Goal: Task Accomplishment & Management: Complete application form

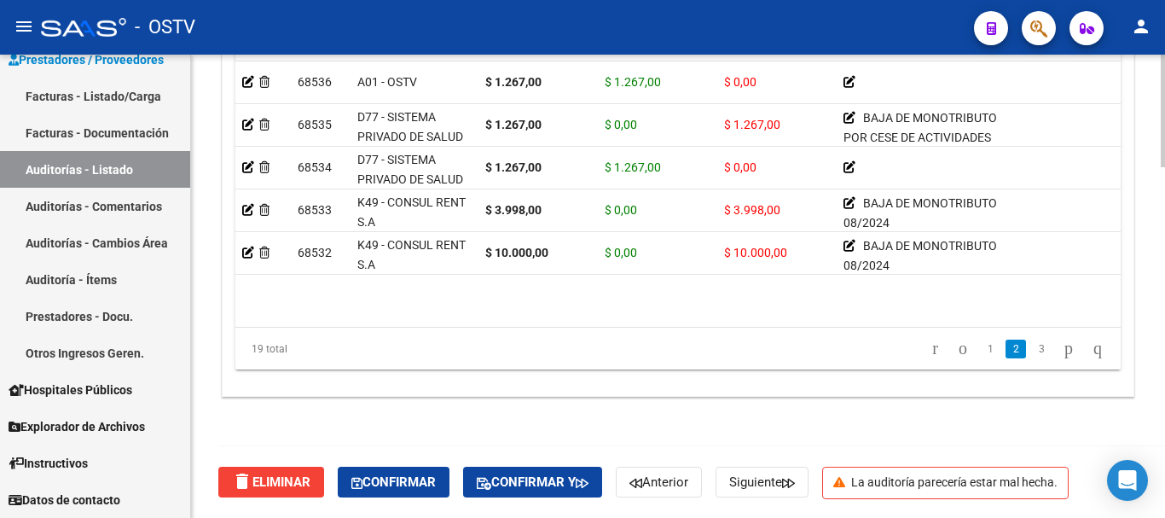
scroll to position [393, 0]
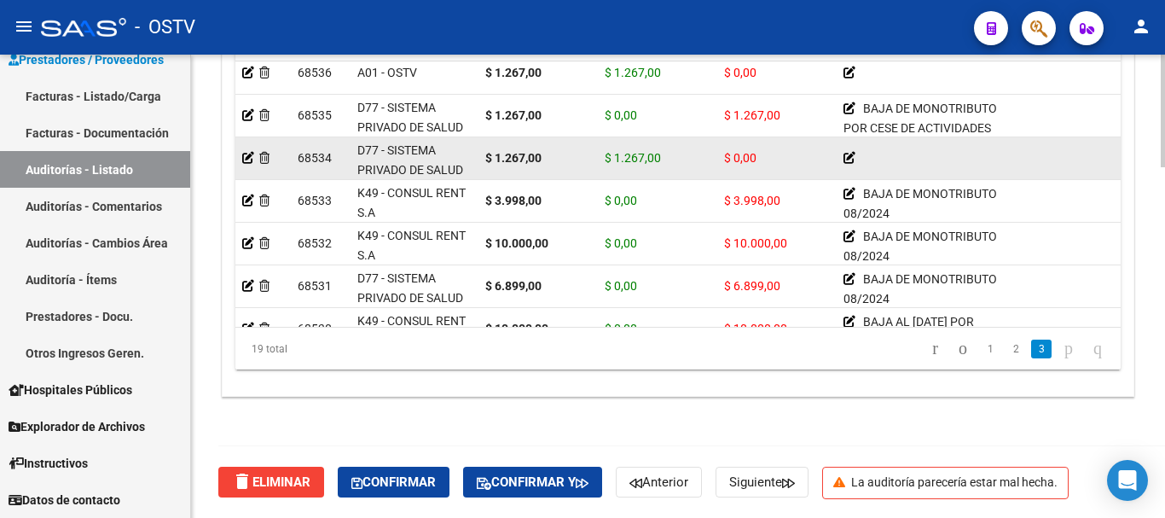
click at [538, 163] on strong "$ 1.267,00" at bounding box center [513, 158] width 56 height 14
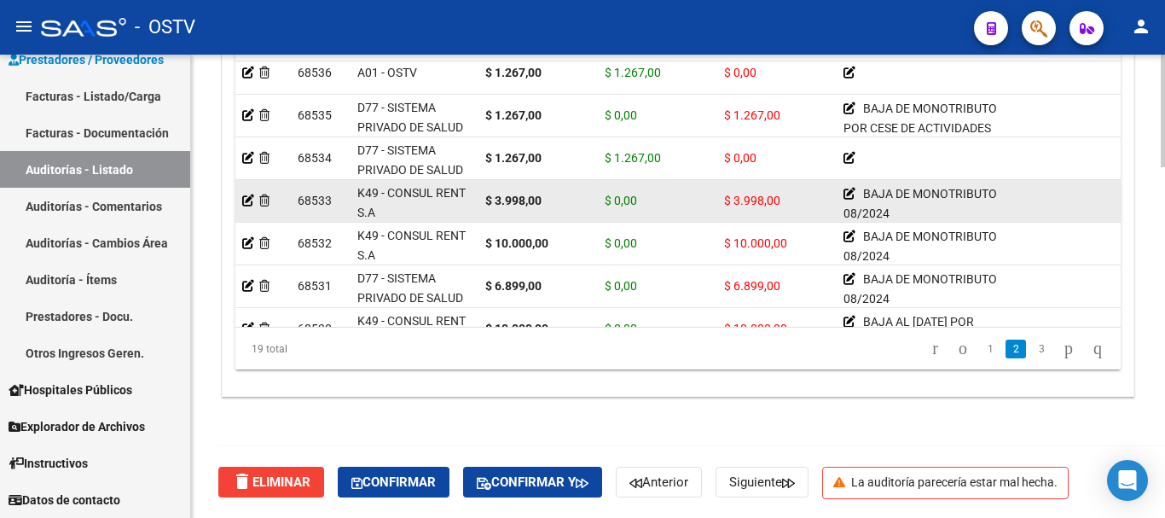
scroll to position [308, 0]
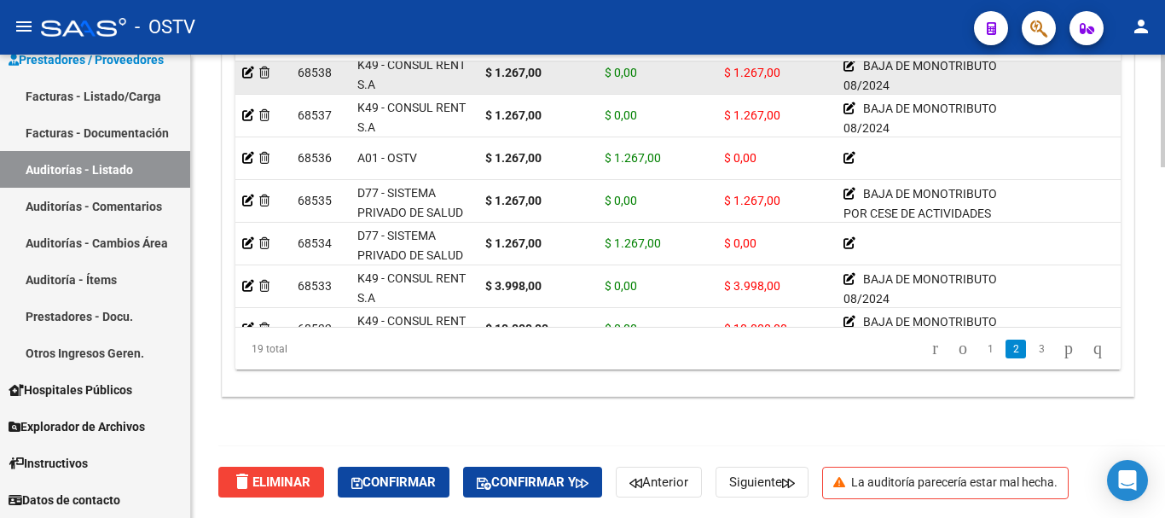
click at [543, 74] on div "$ 1.267,00" at bounding box center [538, 73] width 106 height 20
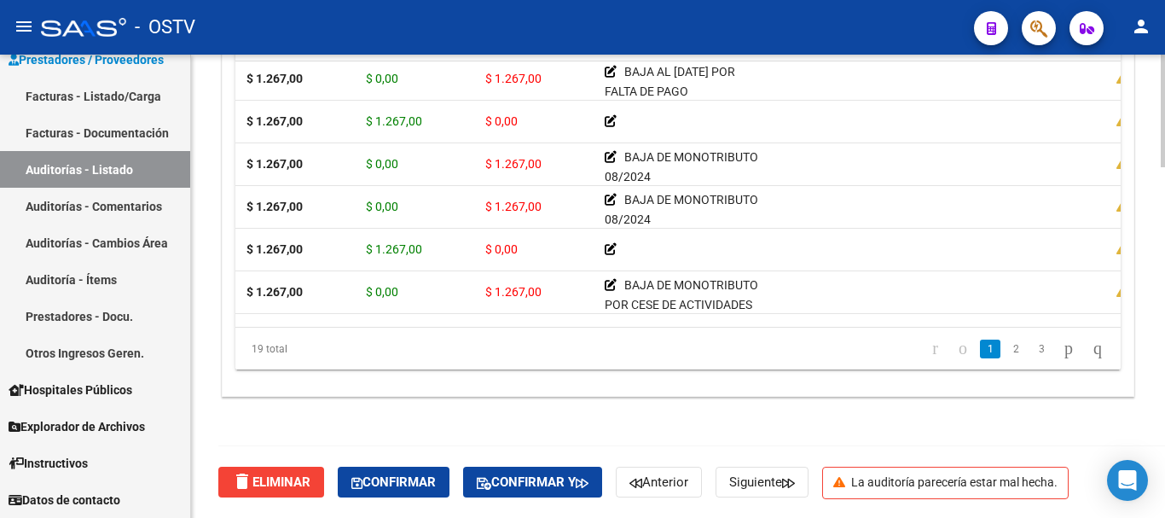
scroll to position [217, 0]
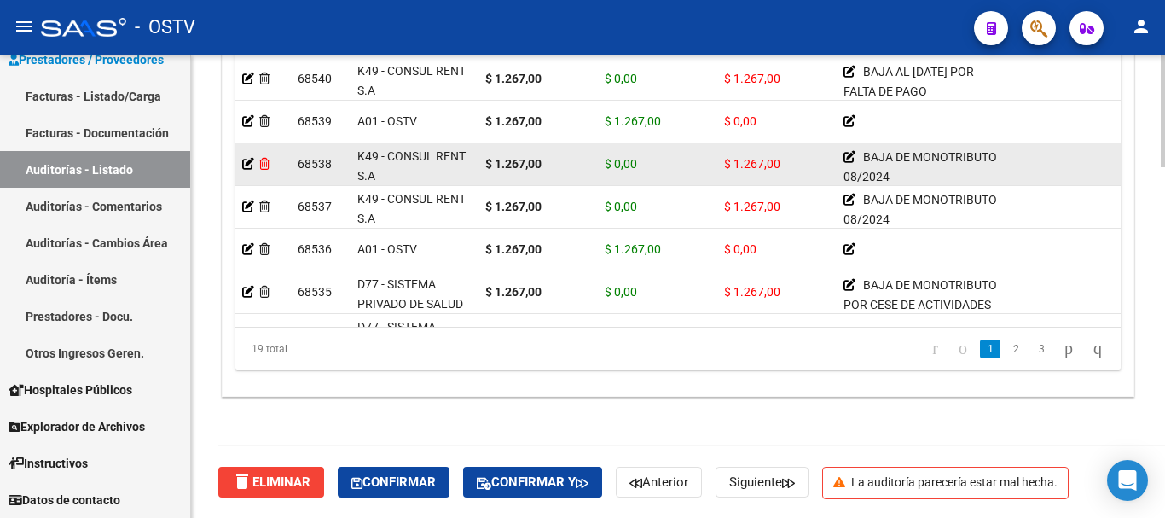
click at [269, 163] on icon at bounding box center [264, 164] width 10 height 12
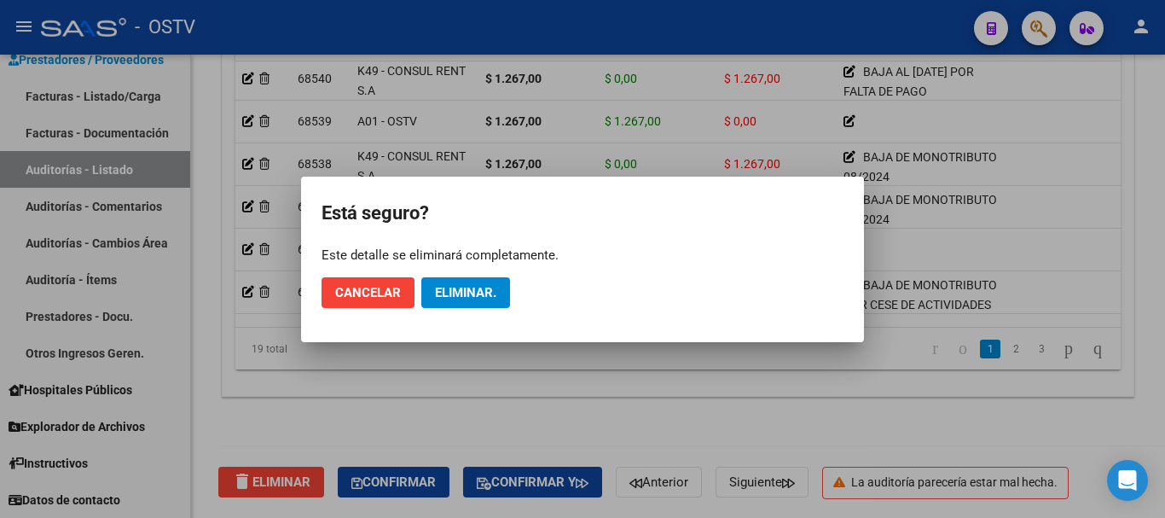
click at [997, 261] on div at bounding box center [582, 259] width 1165 height 518
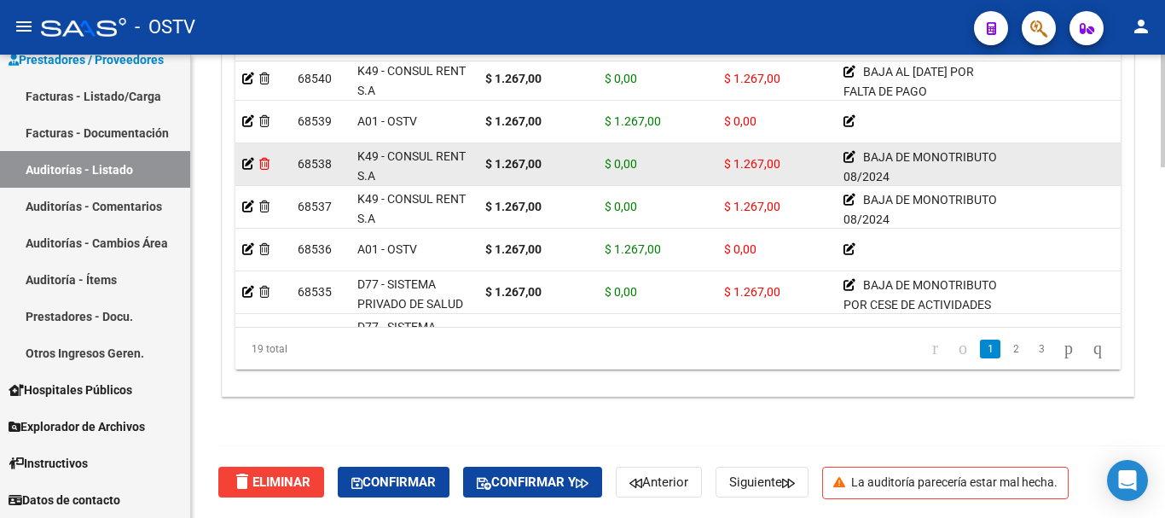
click at [266, 167] on icon at bounding box center [264, 164] width 10 height 12
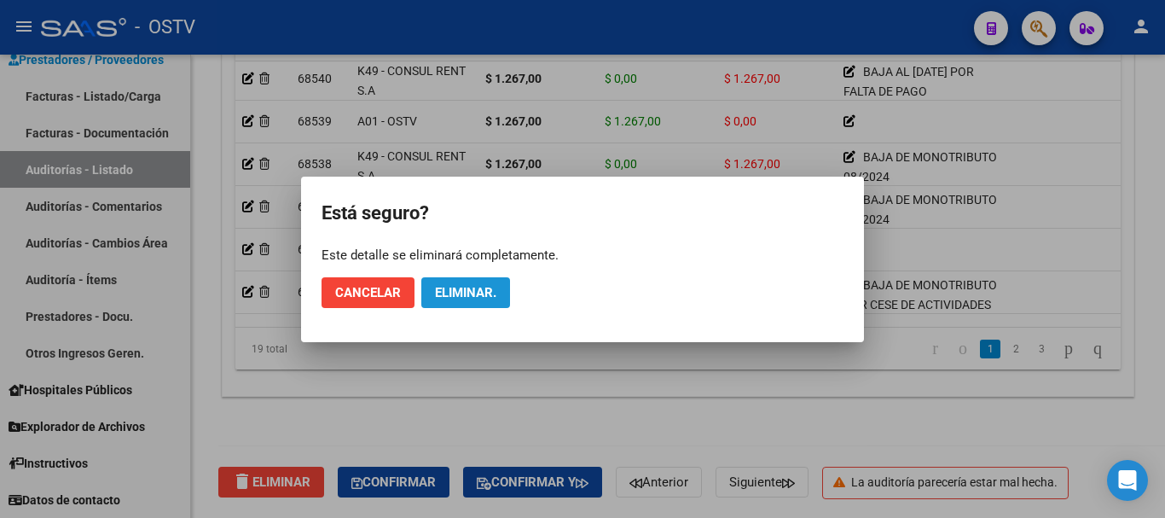
click at [462, 298] on span "Eliminar." at bounding box center [465, 292] width 61 height 15
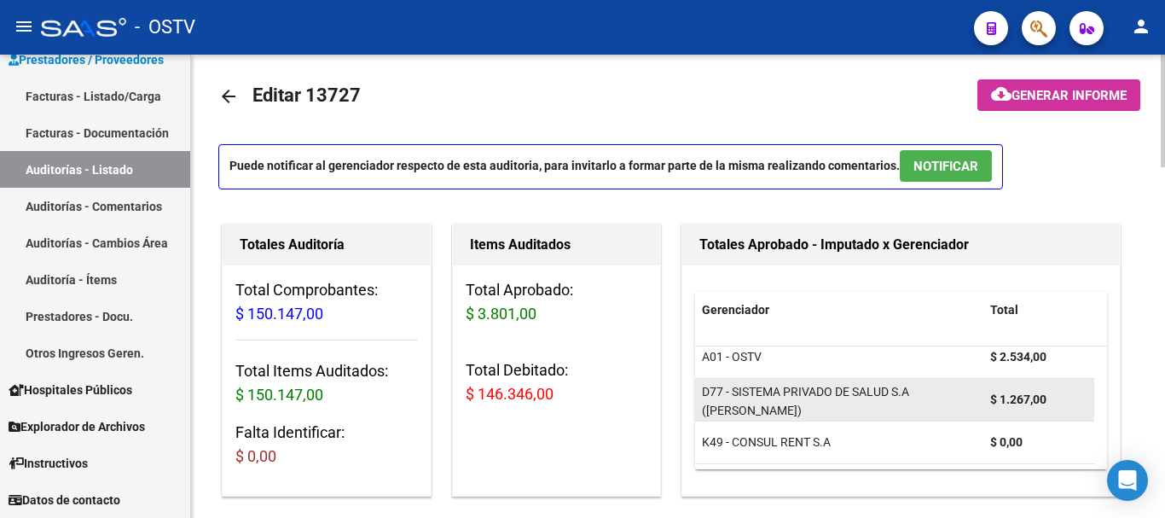
scroll to position [0, 0]
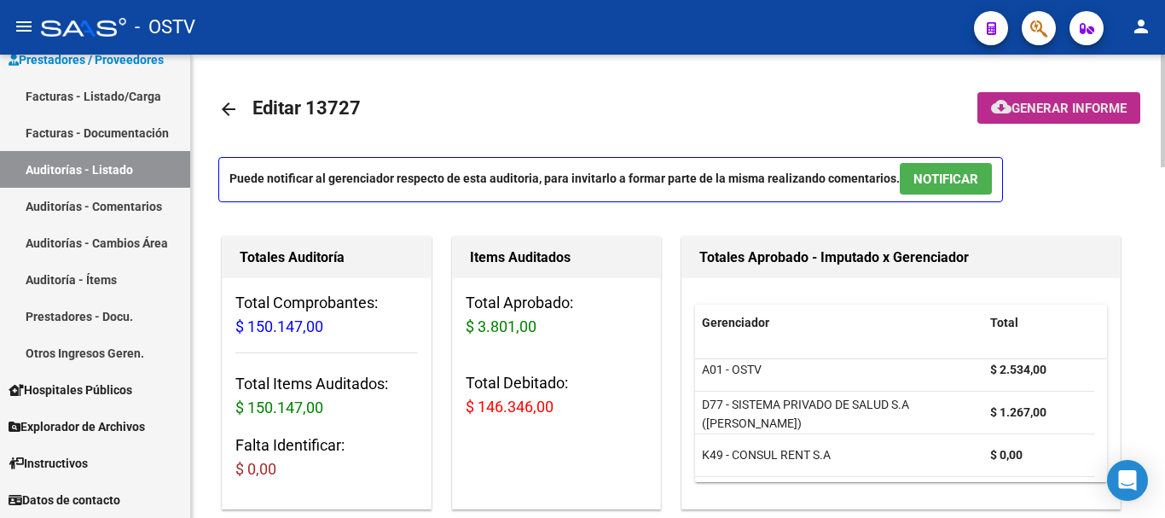
click at [1060, 101] on span "Generar informe" at bounding box center [1068, 108] width 115 height 15
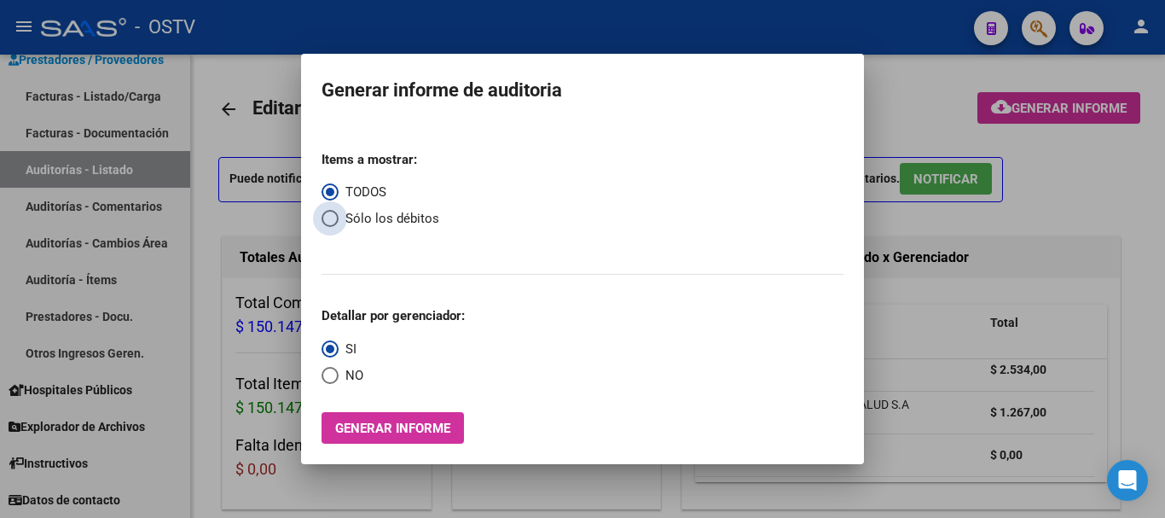
click at [333, 217] on span "Select an option" at bounding box center [329, 218] width 17 height 17
click at [333, 217] on input "Sólo los débitos" at bounding box center [329, 218] width 17 height 17
radio input "true"
click at [333, 374] on span "Select an option" at bounding box center [329, 375] width 17 height 17
click at [333, 374] on input "NO" at bounding box center [329, 375] width 17 height 17
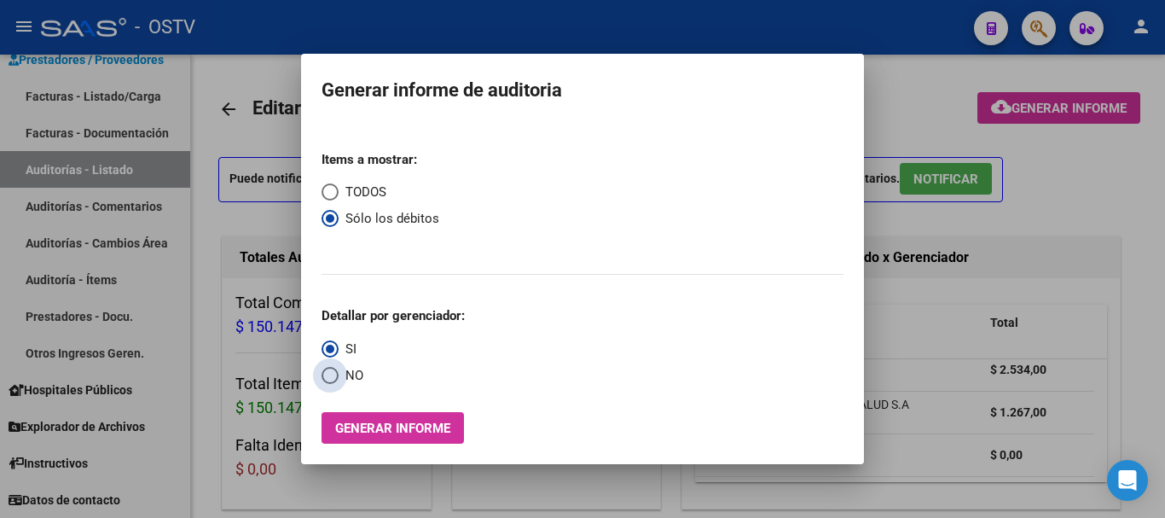
radio input "true"
click at [398, 437] on button "Generar informe" at bounding box center [392, 428] width 142 height 32
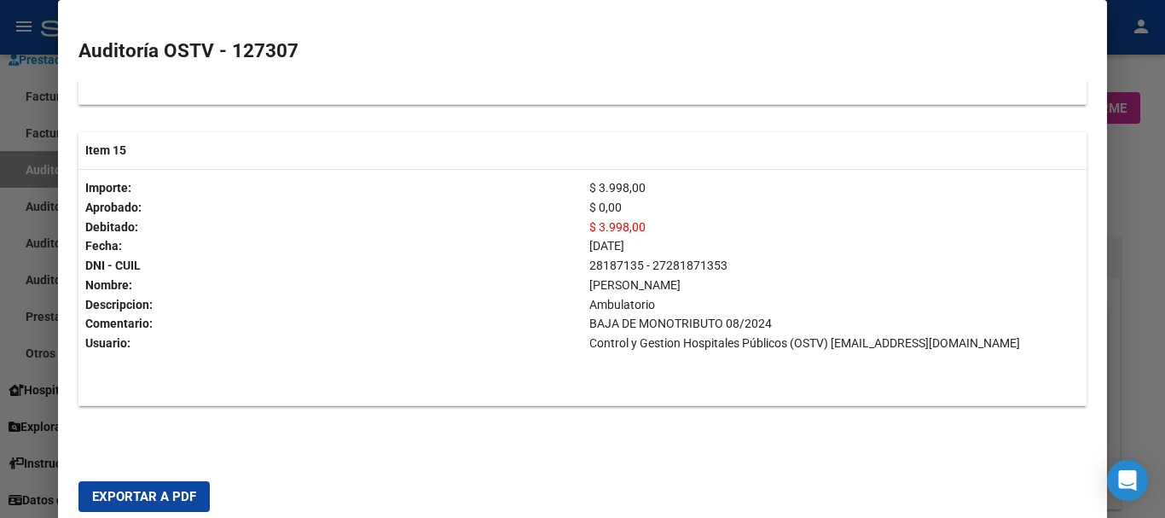
scroll to position [4859, 0]
click at [185, 497] on span "Exportar a PDF" at bounding box center [144, 496] width 104 height 15
click at [1164, 355] on div at bounding box center [582, 259] width 1165 height 518
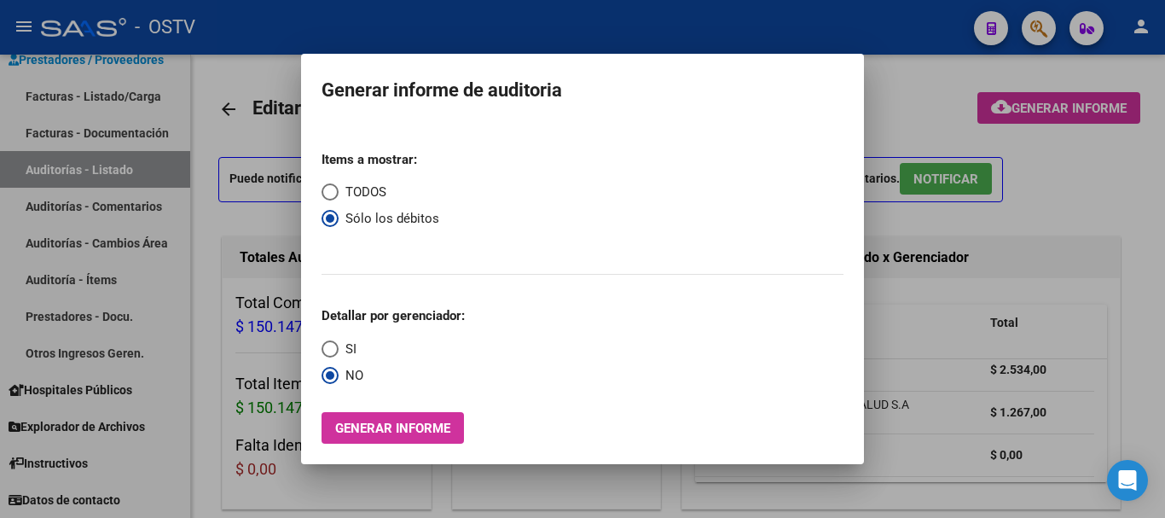
click at [1164, 355] on div at bounding box center [582, 259] width 1165 height 518
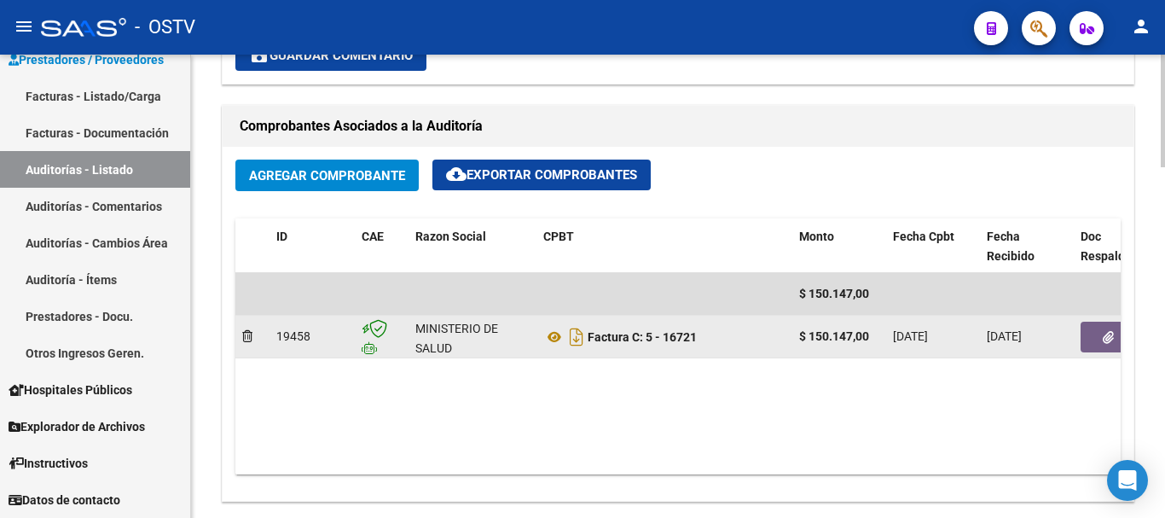
scroll to position [767, 0]
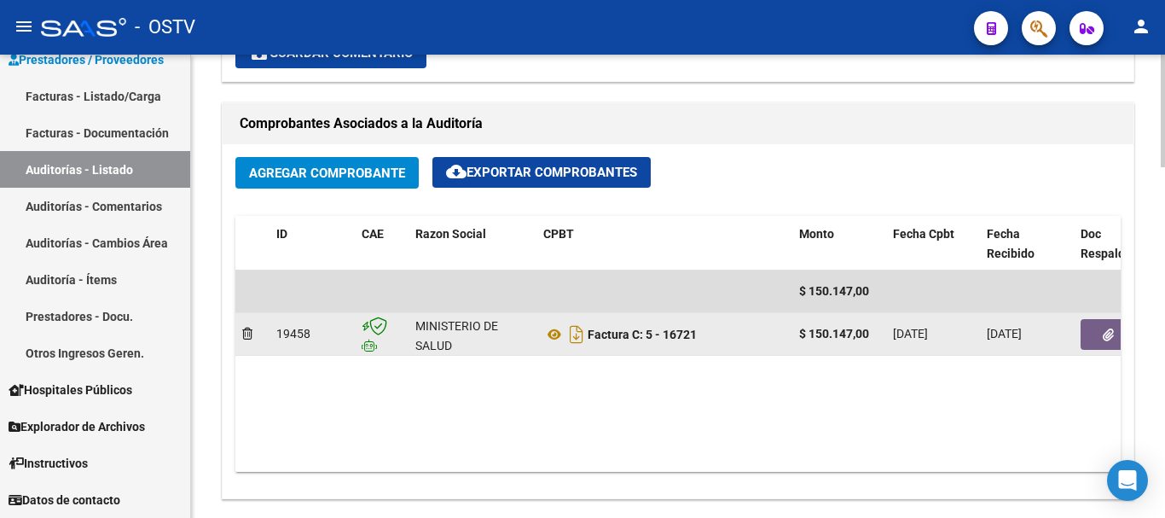
click at [1109, 330] on icon "button" at bounding box center [1108, 334] width 11 height 13
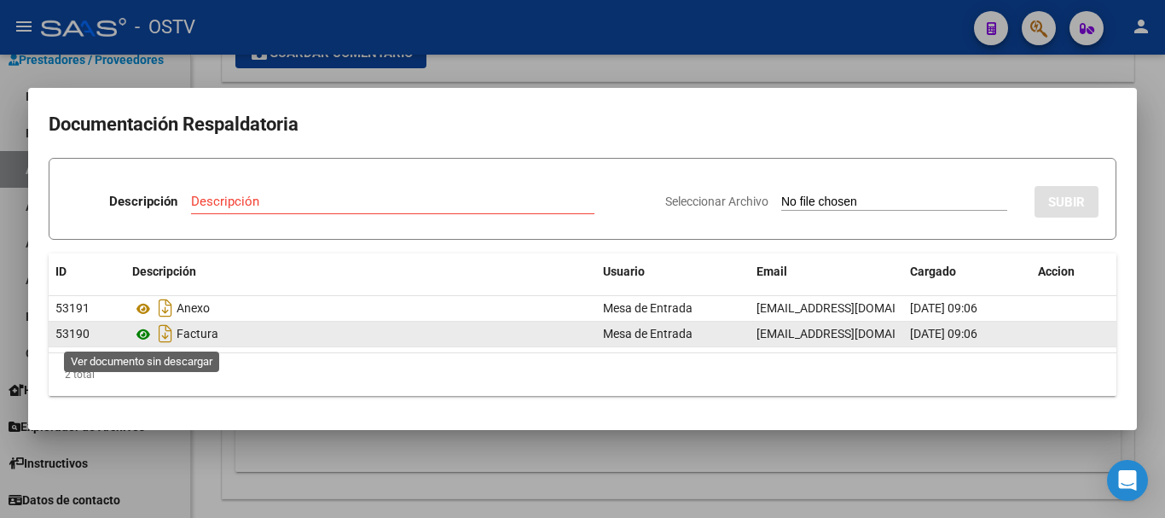
click at [148, 334] on icon at bounding box center [143, 334] width 22 height 20
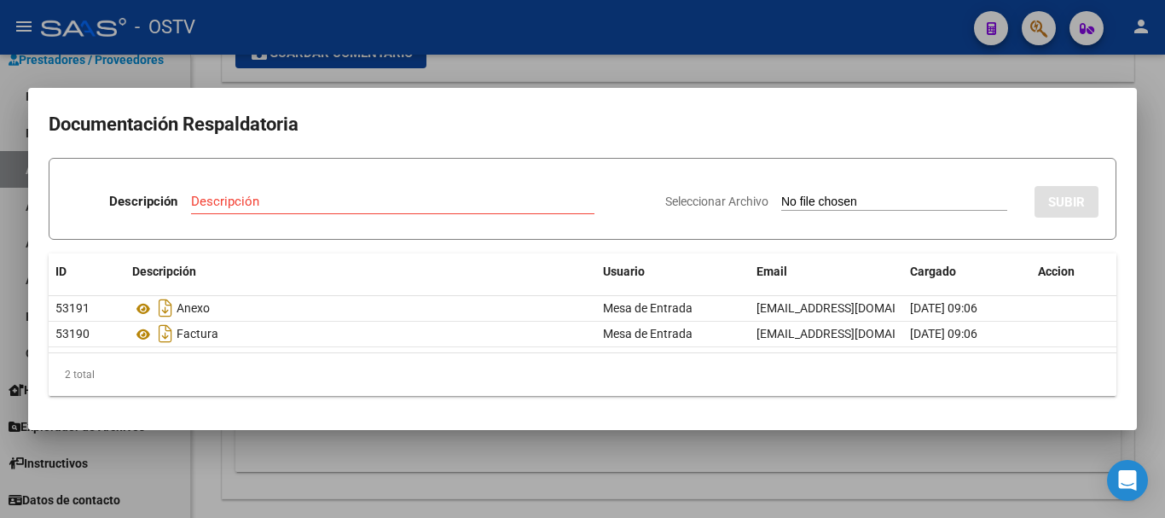
click at [344, 212] on div "Descripción" at bounding box center [392, 201] width 403 height 26
click at [345, 203] on input "Descripción" at bounding box center [392, 201] width 403 height 15
type input "DEBITO"
click at [781, 194] on input "Seleccionar Archivo" at bounding box center [894, 202] width 226 height 16
type input "C:\fakepath\DEBITO FC 6-16721.pdf"
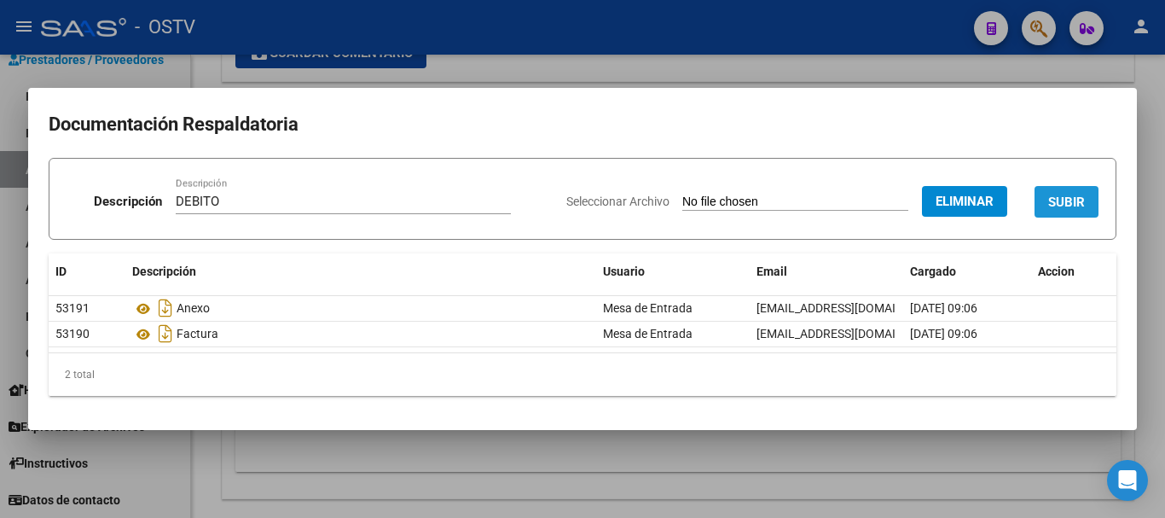
click at [1063, 200] on span "SUBIR" at bounding box center [1066, 201] width 37 height 15
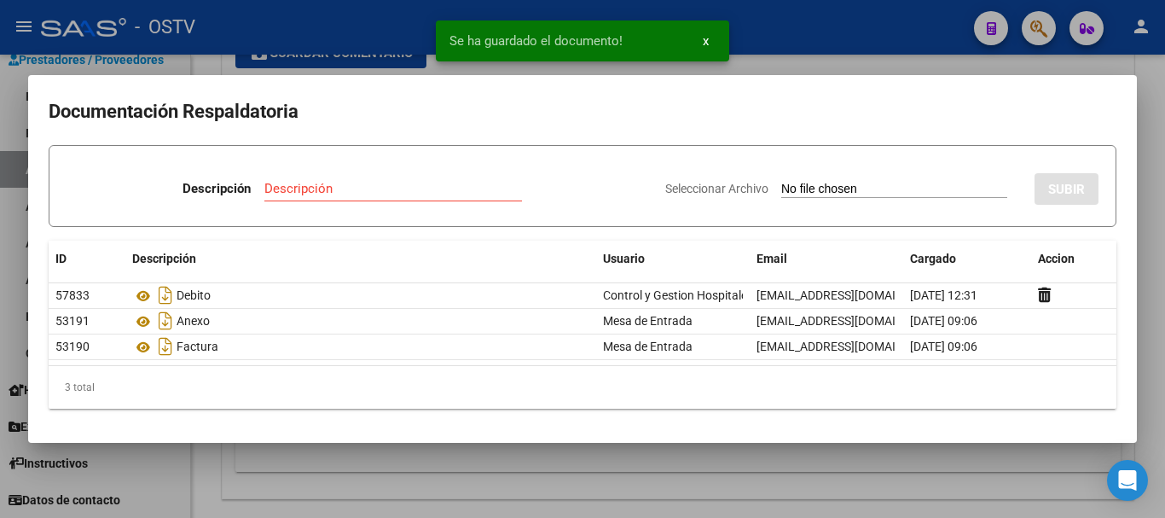
click at [1157, 186] on div at bounding box center [582, 259] width 1165 height 518
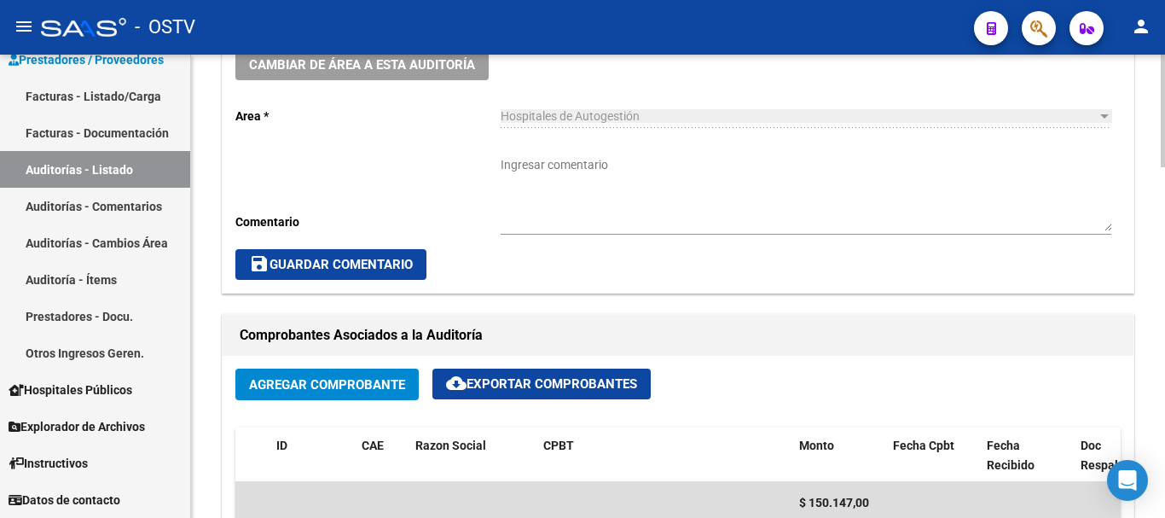
scroll to position [512, 0]
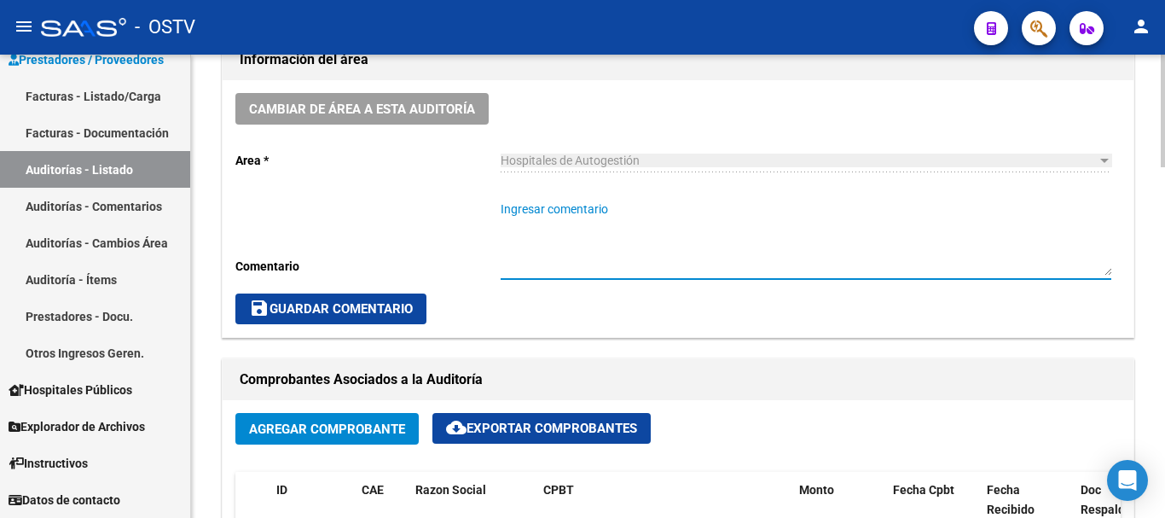
click at [680, 246] on textarea "Ingresar comentario" at bounding box center [806, 237] width 611 height 75
type textarea "CERRADA CON DEBITO"
click at [340, 294] on button "save Guardar Comentario" at bounding box center [330, 308] width 191 height 31
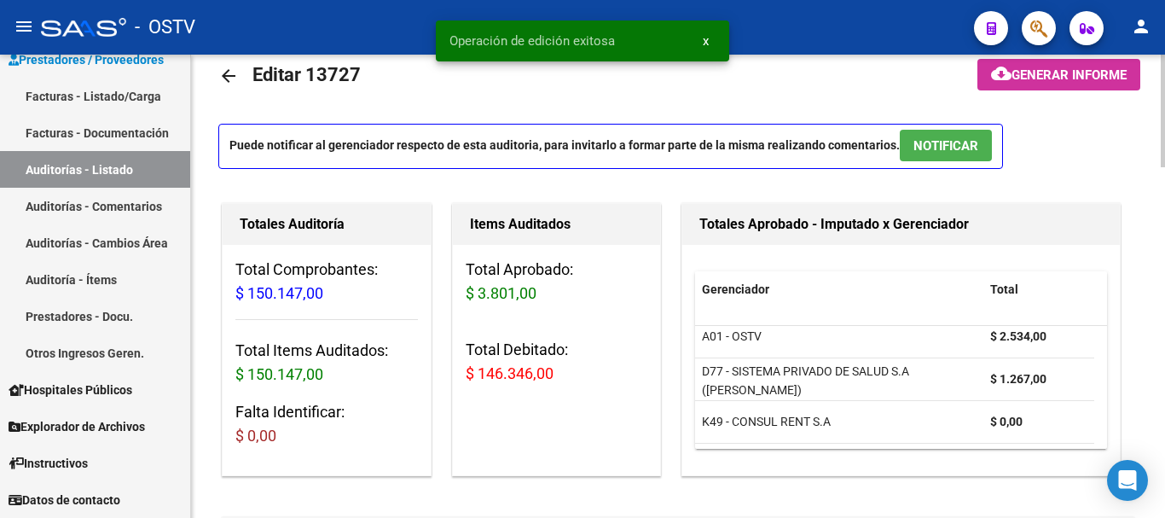
scroll to position [0, 0]
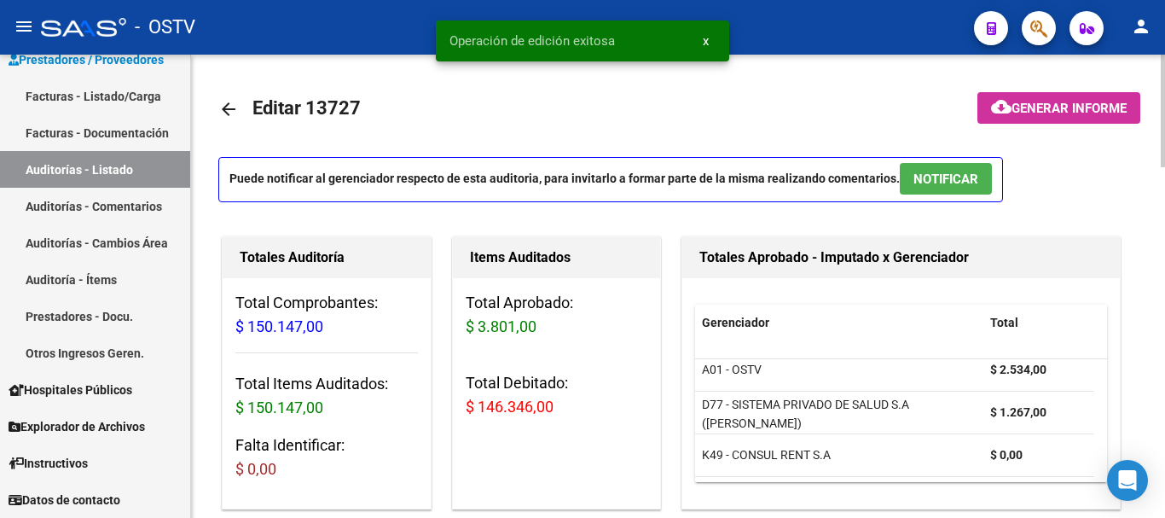
click at [232, 109] on mat-icon "arrow_back" at bounding box center [228, 109] width 20 height 20
